Goal: Task Accomplishment & Management: Complete application form

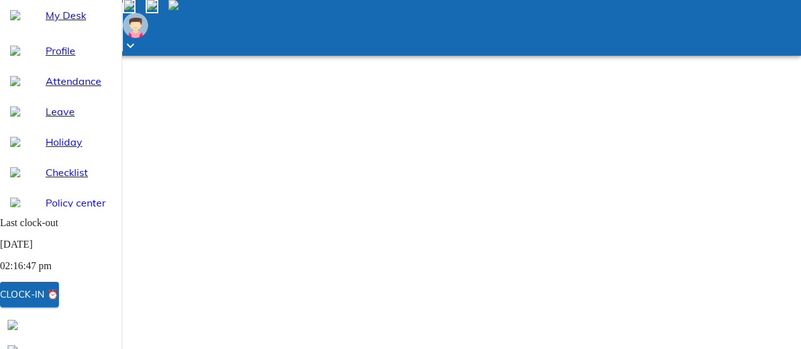
select select "9"
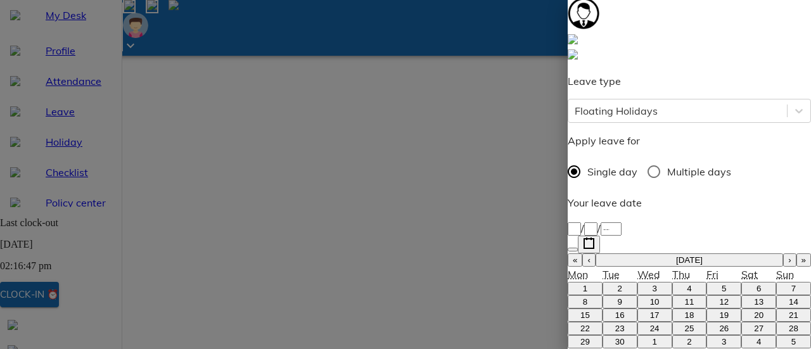
scroll to position [190, 0]
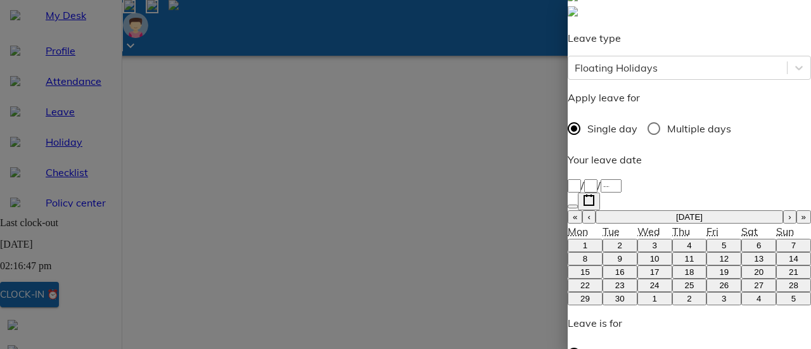
click at [783, 210] on button "›" at bounding box center [789, 216] width 13 height 13
click at [706, 239] on button "3" at bounding box center [723, 245] width 35 height 13
type input "[DATE]"
type input "3"
type input "10"
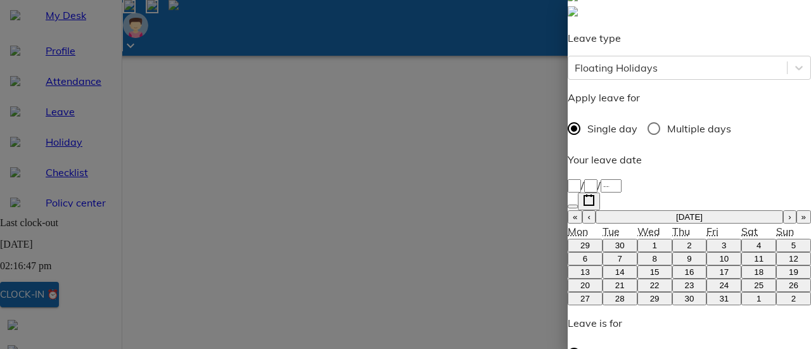
type input "2025"
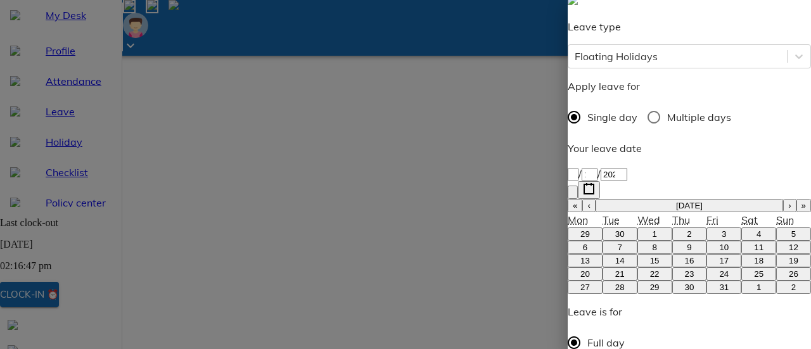
scroll to position [205, 0]
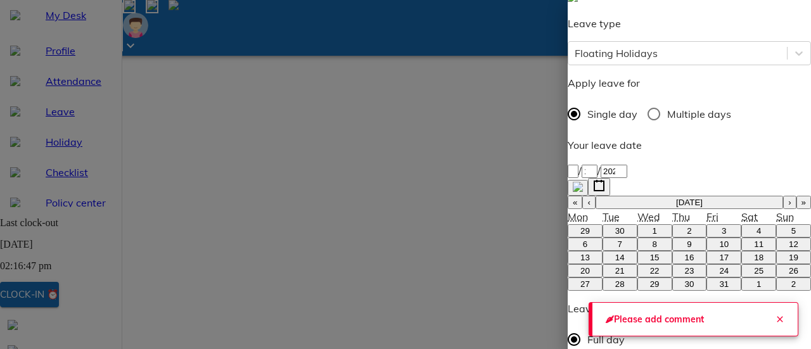
click at [780, 312] on button "Close" at bounding box center [779, 319] width 25 height 25
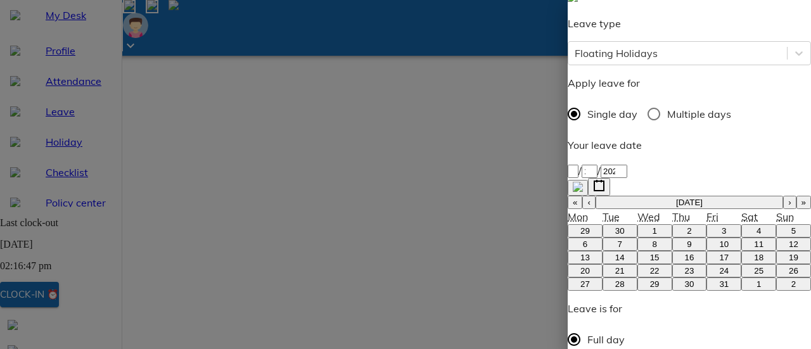
type textarea "F"
type textarea "x"
type textarea "Fo"
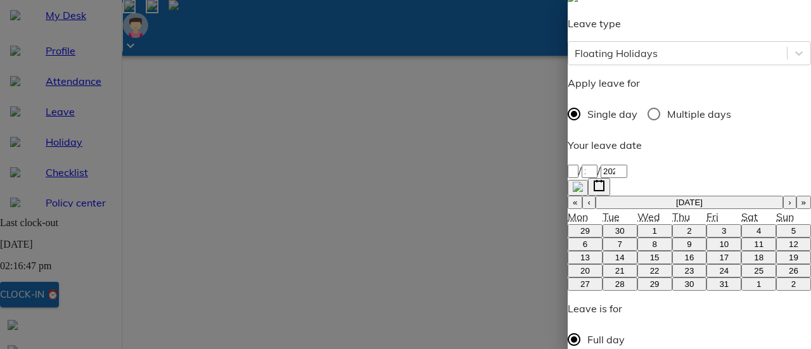
type textarea "x"
type textarea "For"
type textarea "x"
type textarea "Fo"
type textarea "x"
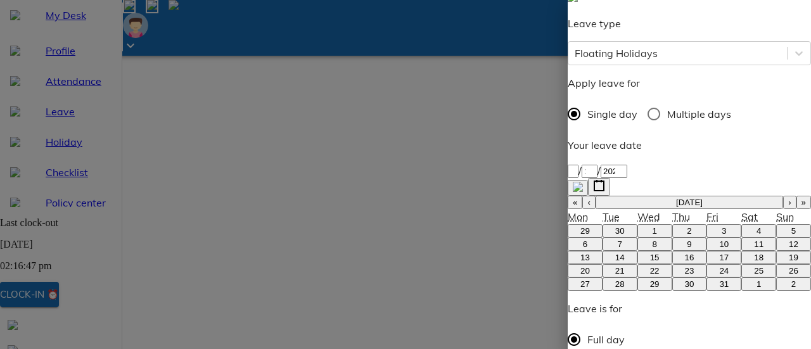
type textarea "F"
type textarea "x"
type textarea "P"
type textarea "x"
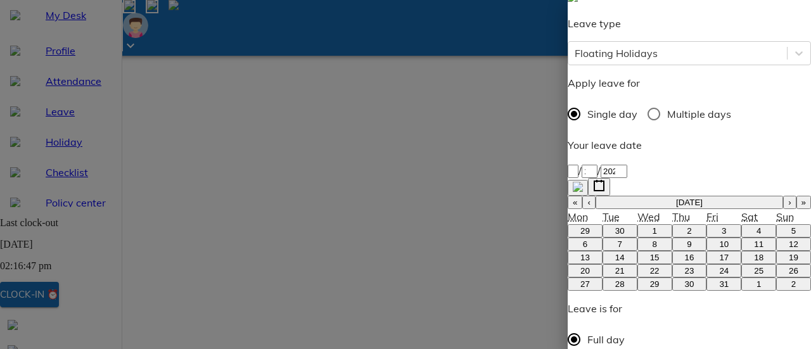
type textarea "Po"
type textarea "x"
type textarea "Poo"
type textarea "x"
type textarea "Pooa"
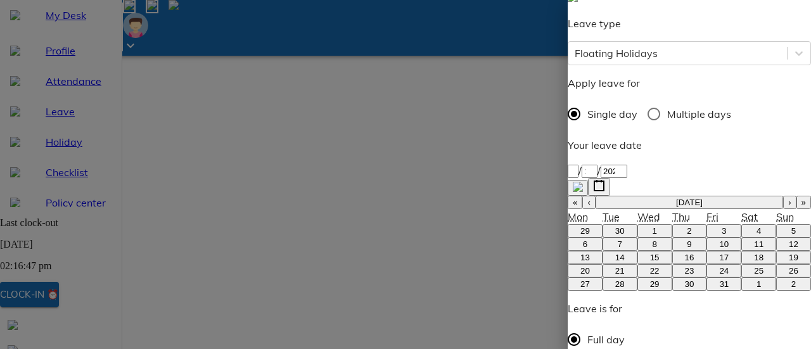
type textarea "x"
type textarea "Poo"
type textarea "x"
type textarea "Pooj"
type textarea "x"
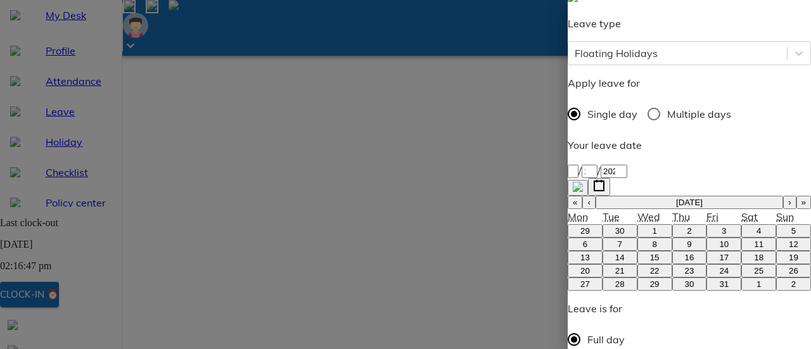
type textarea "Pooja"
type textarea "x"
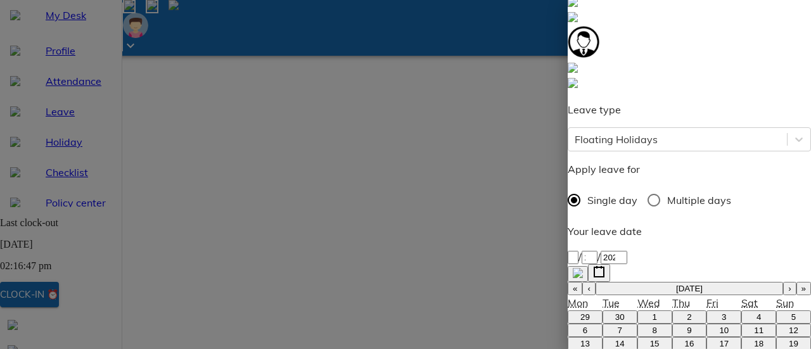
scroll to position [78, 0]
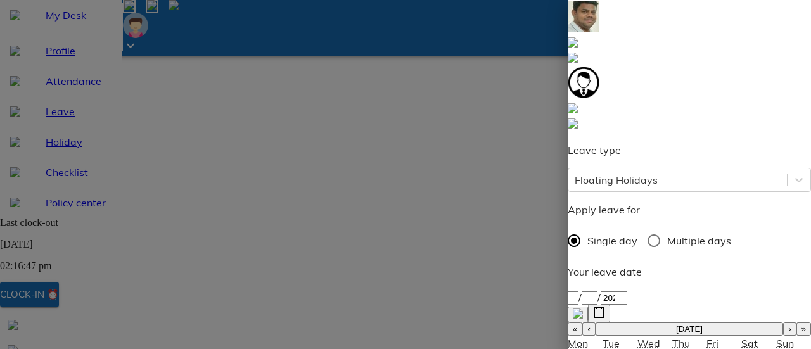
type textarea "Pooja"
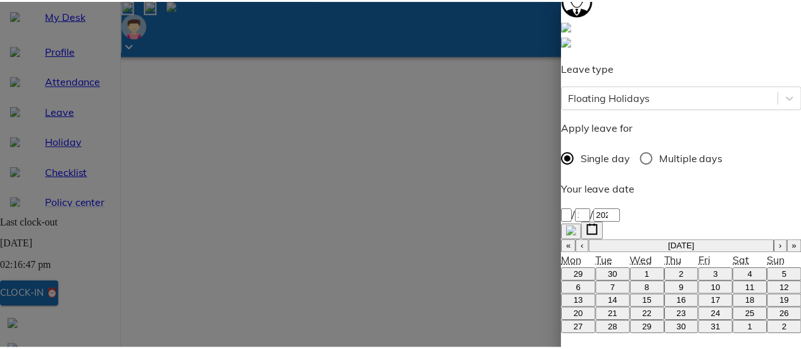
scroll to position [205, 0]
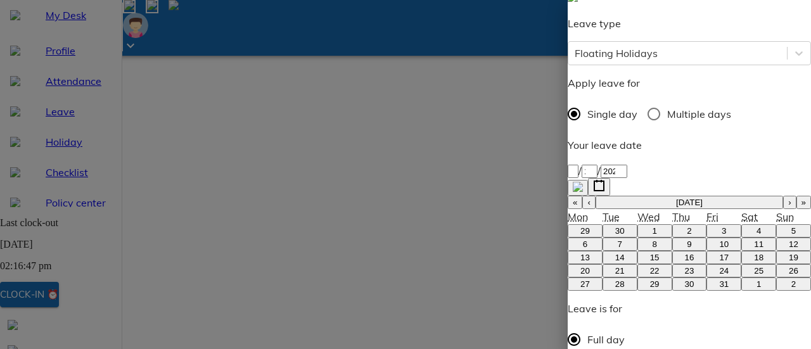
type textarea "x"
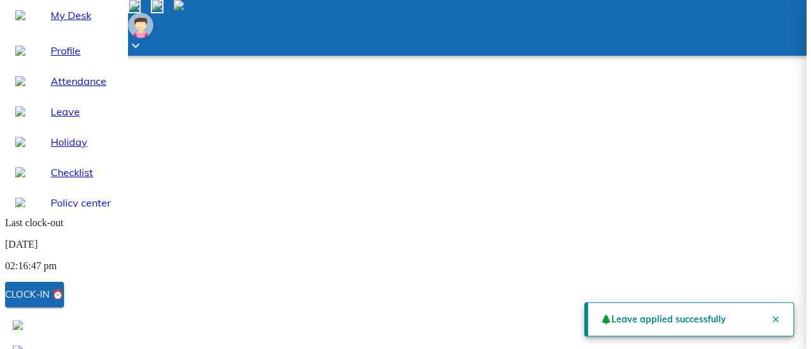
scroll to position [19, 0]
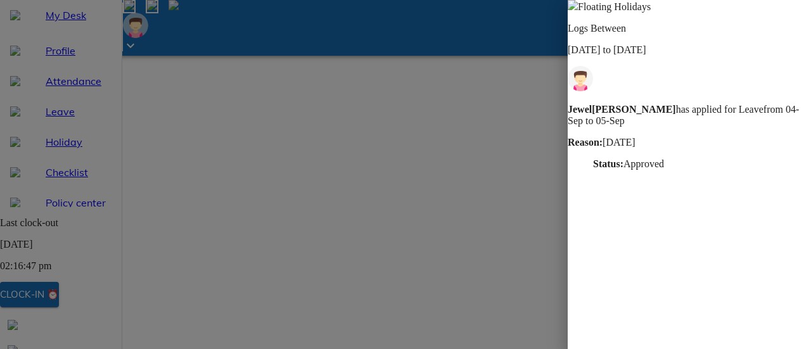
click at [578, 10] on img at bounding box center [573, 5] width 10 height 10
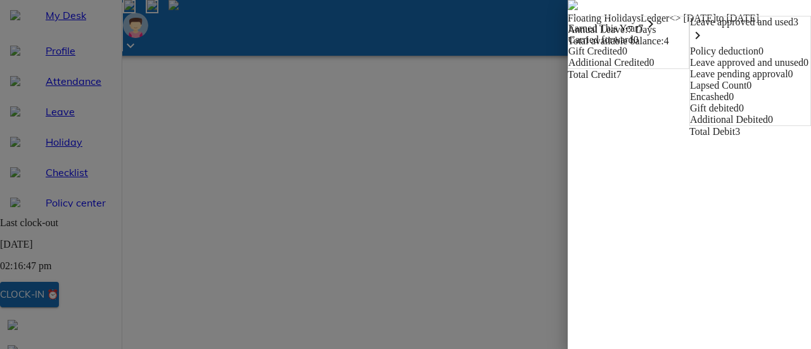
click at [705, 43] on icon "keyboard_arrow_right" at bounding box center [697, 35] width 15 height 15
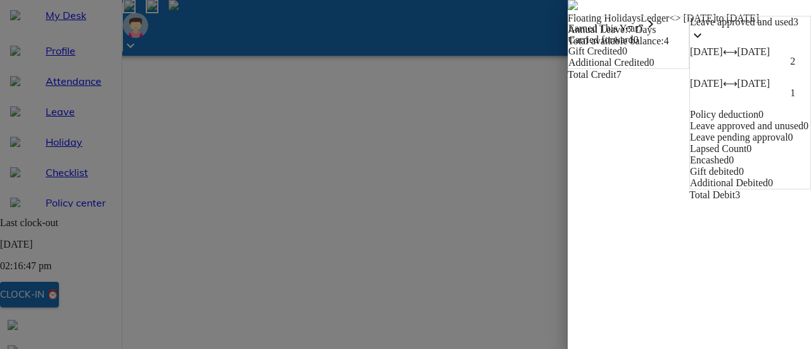
click at [705, 43] on icon "keyboard_arrow_down" at bounding box center [697, 35] width 15 height 15
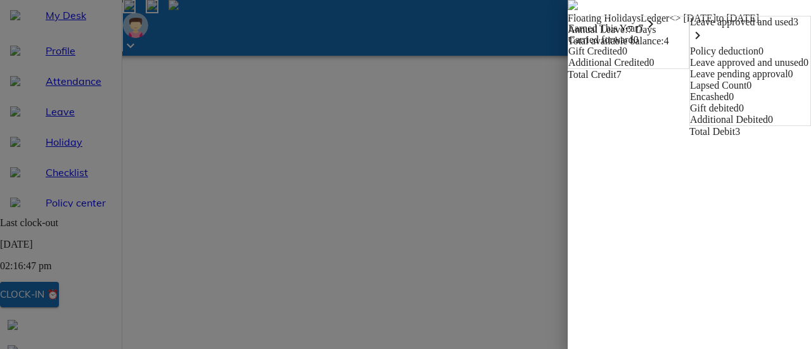
click at [643, 32] on icon "keyboard_arrow_right" at bounding box center [650, 23] width 15 height 15
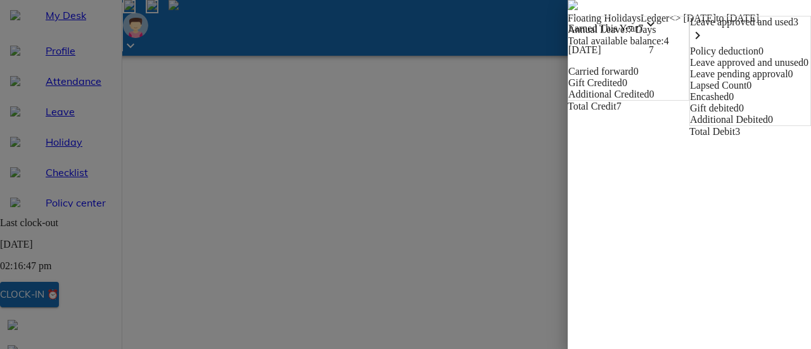
click at [643, 32] on icon "keyboard_arrow_down" at bounding box center [650, 23] width 15 height 15
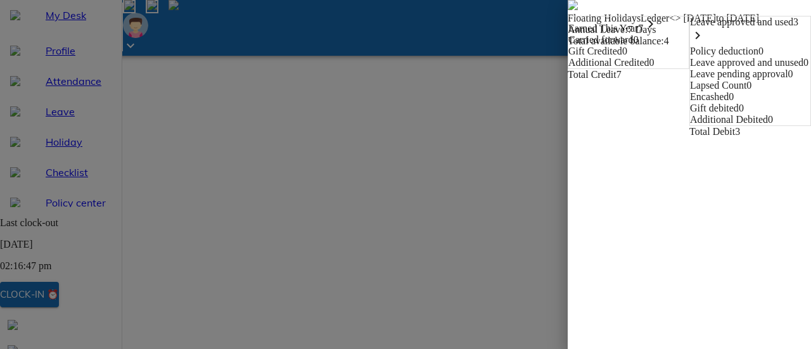
click at [705, 43] on icon "keyboard_arrow_right" at bounding box center [697, 35] width 15 height 15
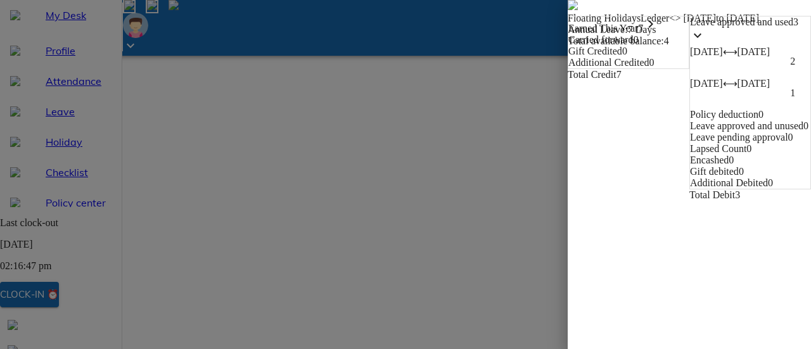
click at [705, 43] on icon "keyboard_arrow_down" at bounding box center [697, 35] width 15 height 15
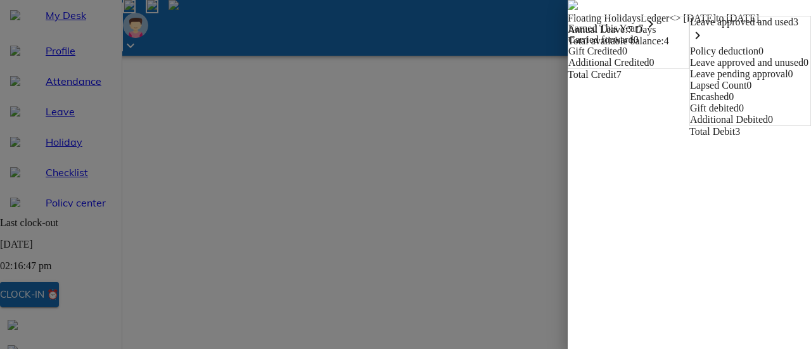
click at [568, 12] on span at bounding box center [573, 6] width 10 height 11
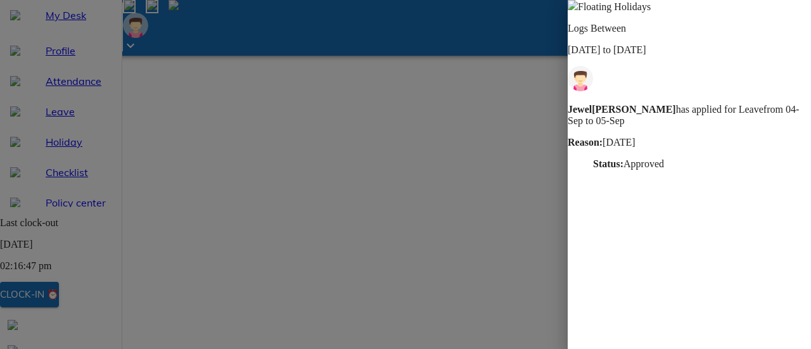
click at [328, 172] on div at bounding box center [405, 174] width 811 height 349
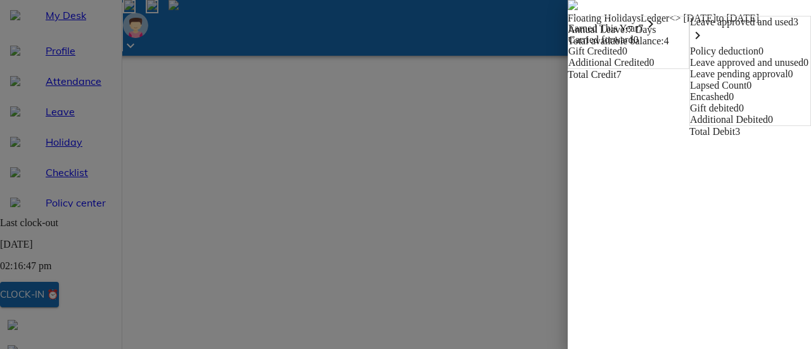
click at [568, 23] on span "Floating Holidays Ledger <> [DATE] to [DATE]" at bounding box center [689, 11] width 243 height 23
click at [568, 12] on span at bounding box center [573, 6] width 10 height 11
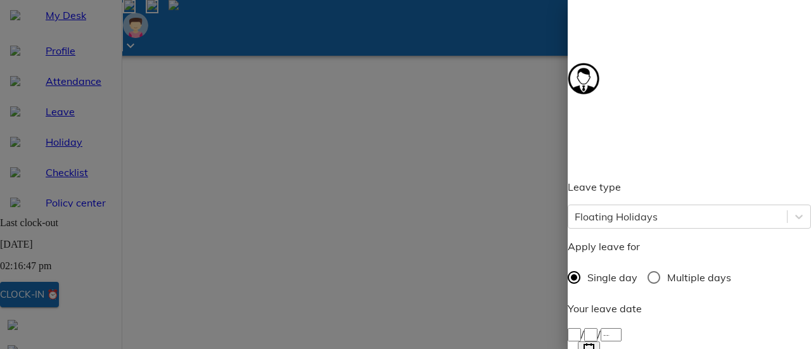
scroll to position [127, 0]
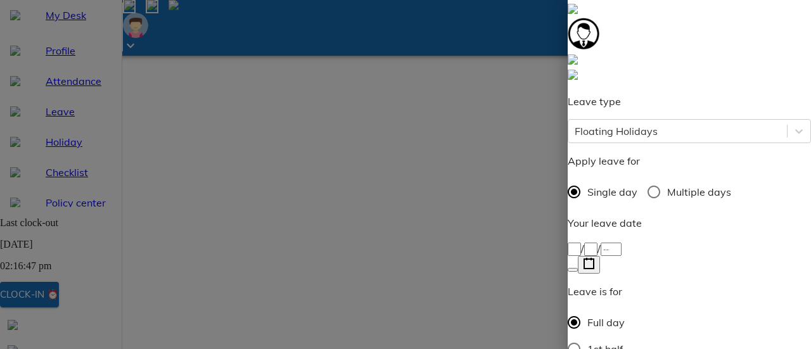
click at [595, 258] on icon "button" at bounding box center [589, 264] width 12 height 12
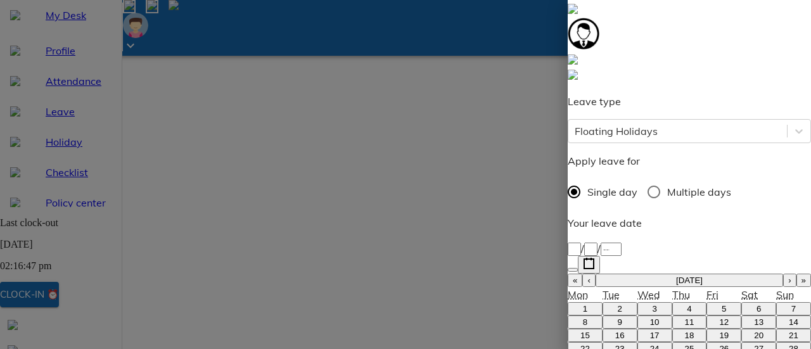
click at [783, 274] on button "›" at bounding box center [789, 280] width 13 height 13
click at [722, 304] on abbr "3" at bounding box center [724, 309] width 4 height 10
type input "[DATE]"
type input "3"
type input "10"
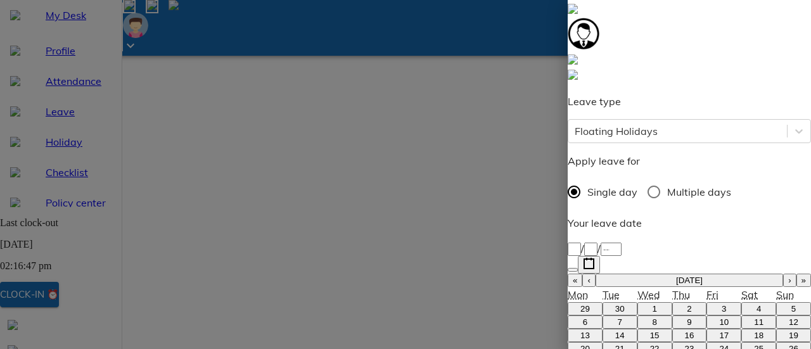
type input "2025"
type textarea "P"
type textarea "x"
type textarea "Po"
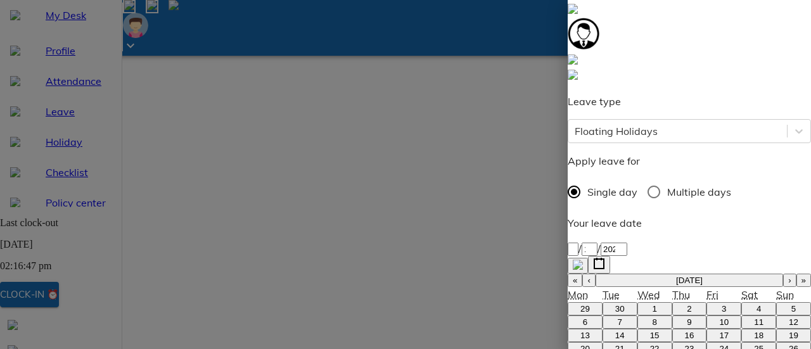
type textarea "x"
type textarea "Poo"
type textarea "x"
type textarea "Pooj"
type textarea "x"
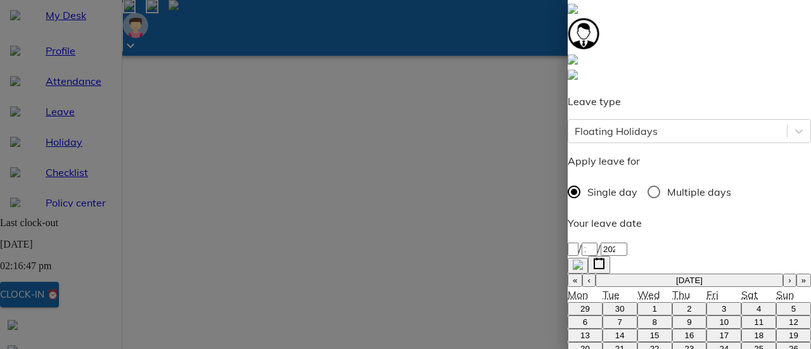
type textarea "Pooja"
type textarea "x"
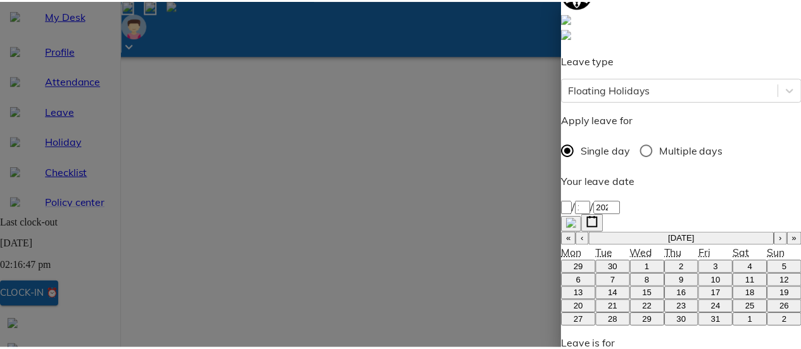
scroll to position [205, 0]
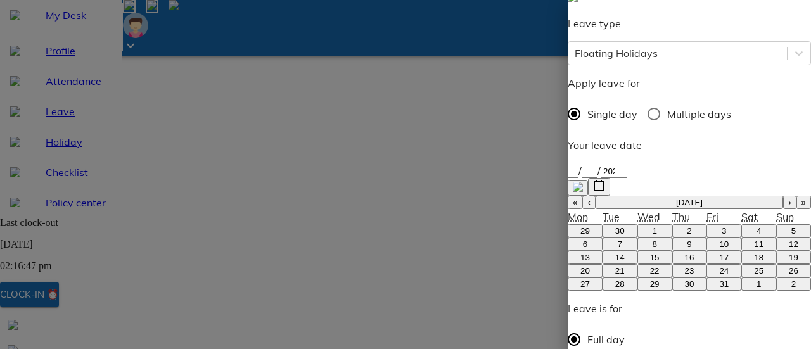
type textarea "Pooja"
type textarea "x"
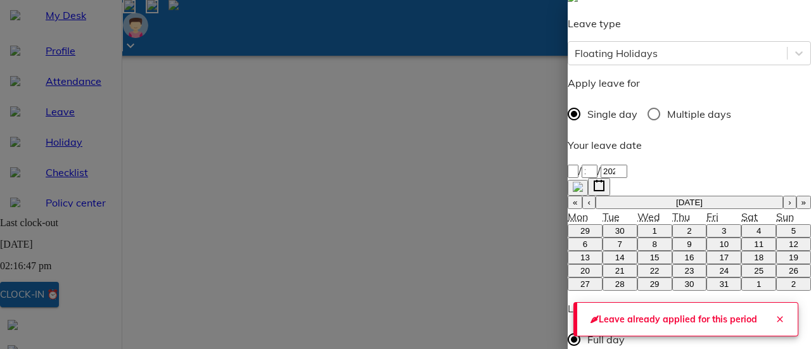
click at [778, 314] on icon "Close" at bounding box center [780, 319] width 10 height 10
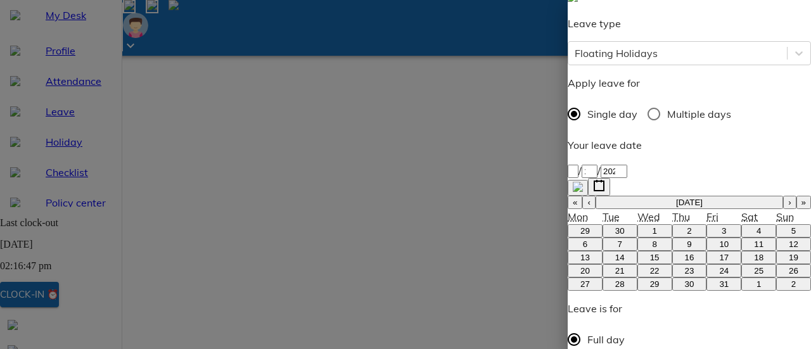
click at [583, 182] on img "button" at bounding box center [578, 187] width 10 height 10
click at [512, 66] on div at bounding box center [405, 174] width 811 height 349
type textarea "x"
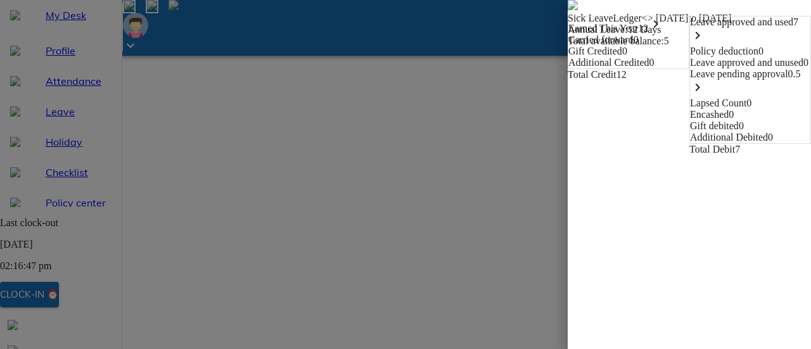
click at [568, 10] on img at bounding box center [573, 5] width 10 height 10
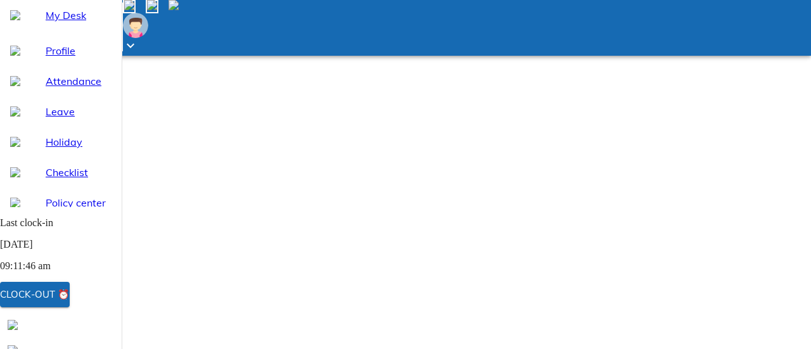
select select "9"
